Goal: Information Seeking & Learning: Understand process/instructions

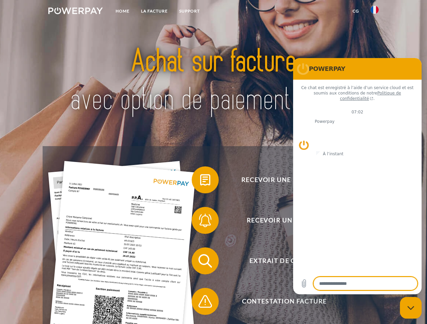
click at [75, 12] on img at bounding box center [75, 10] width 54 height 7
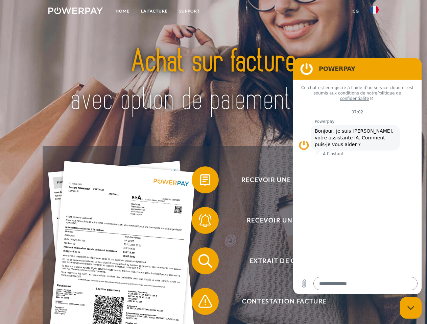
click at [374, 12] on img at bounding box center [374, 10] width 8 height 8
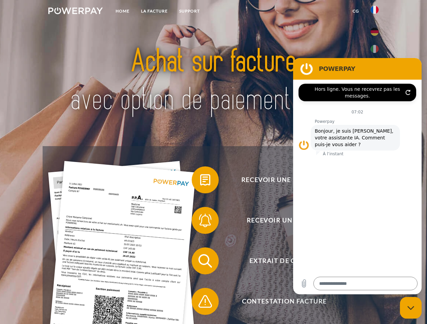
click at [355, 11] on link "CG" at bounding box center [356, 11] width 18 height 12
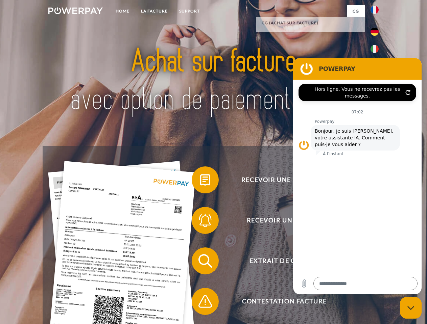
click at [200, 181] on span at bounding box center [195, 180] width 34 height 34
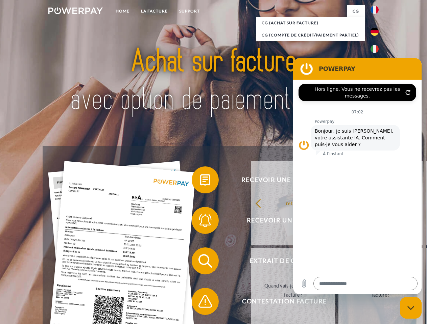
click at [200, 222] on div "Recevoir une facture ? Recevoir un rappel? Extrait de compte retour" at bounding box center [213, 281] width 341 height 270
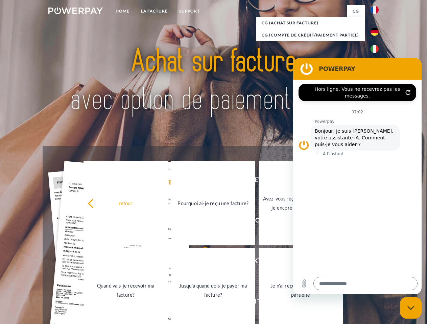
click at [200, 262] on link "Jusqu'à quand dois-je payer ma facture?" at bounding box center [213, 290] width 84 height 84
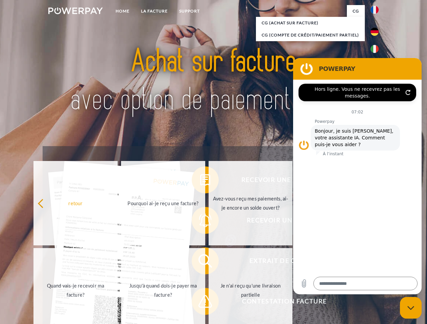
click at [200, 303] on span at bounding box center [195, 302] width 34 height 34
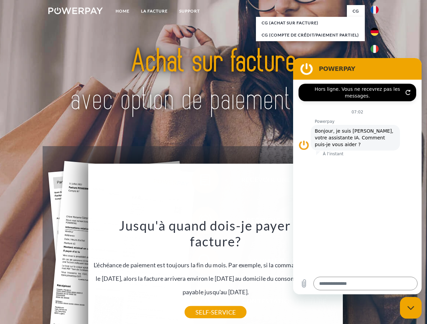
click at [410, 308] on icon "Fermer la fenêtre de messagerie" at bounding box center [410, 308] width 7 height 4
type textarea "*"
